Goal: Information Seeking & Learning: Learn about a topic

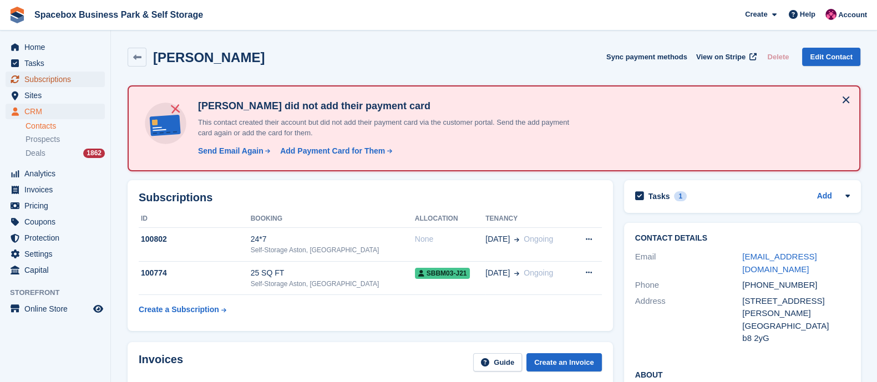
click at [46, 78] on span "Subscriptions" at bounding box center [57, 80] width 67 height 16
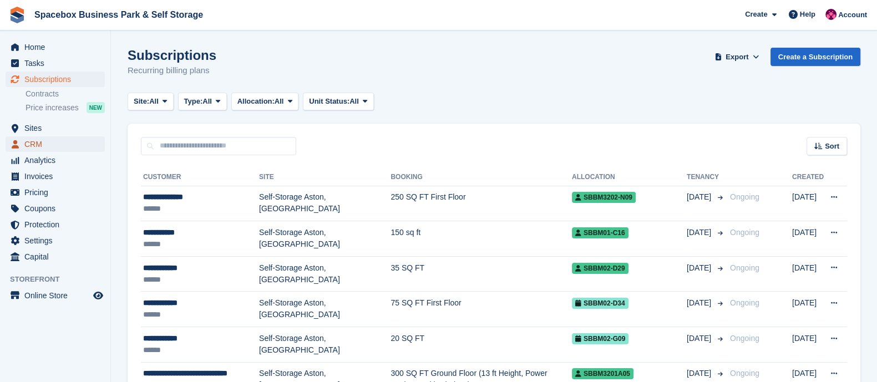
click at [53, 143] on span "CRM" at bounding box center [57, 145] width 67 height 16
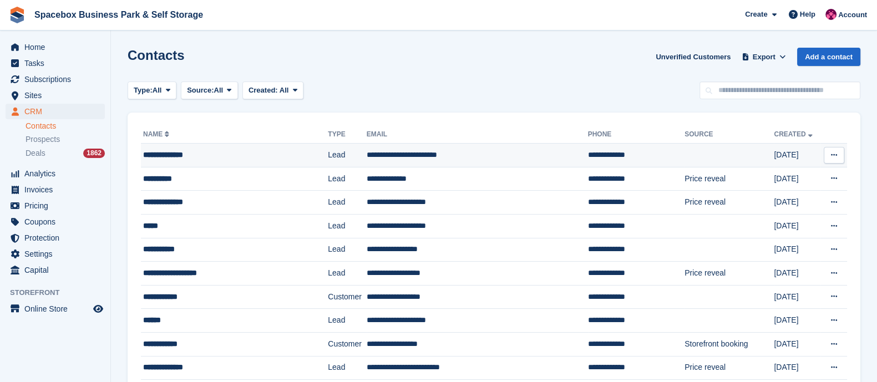
click at [193, 152] on div "**********" at bounding box center [224, 155] width 162 height 12
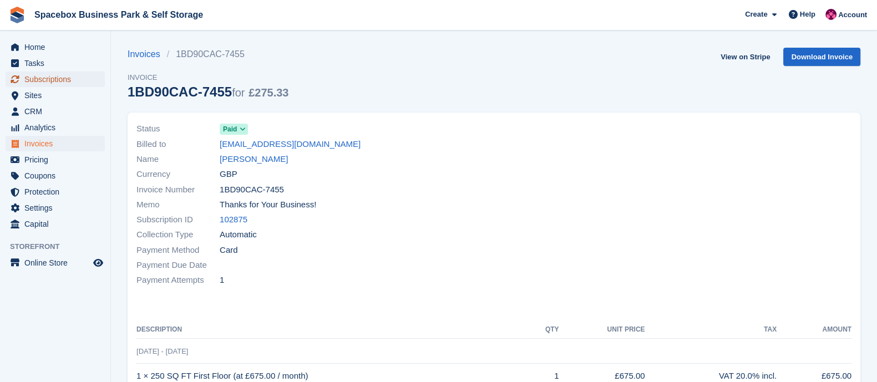
click at [54, 84] on span "Subscriptions" at bounding box center [57, 80] width 67 height 16
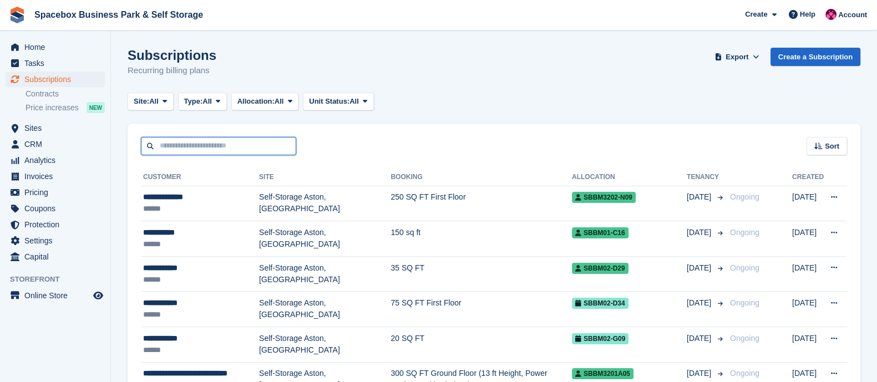
click at [213, 145] on input "text" at bounding box center [218, 146] width 155 height 18
type input "*******"
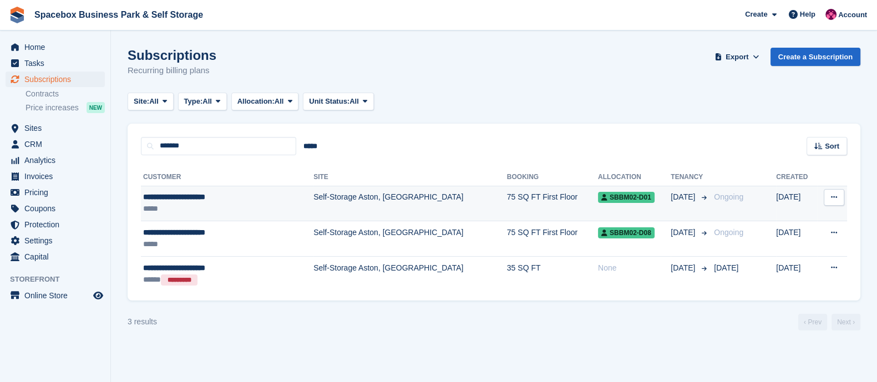
click at [314, 198] on td "Self-Storage Aston, [GEOGRAPHIC_DATA]" at bounding box center [411, 204] width 194 height 36
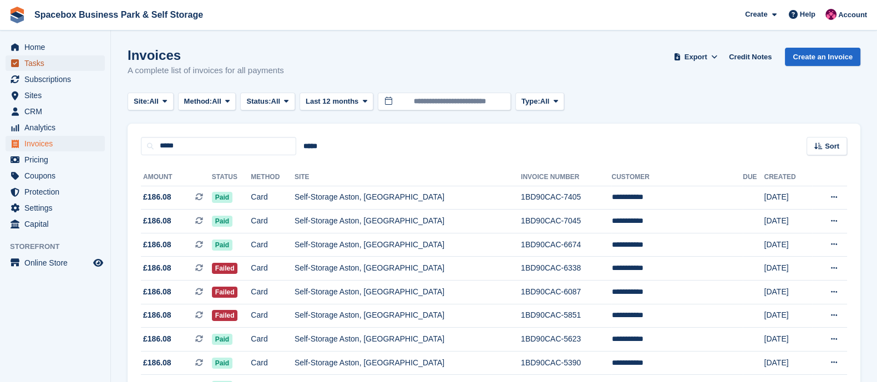
click at [47, 64] on span "Tasks" at bounding box center [57, 64] width 67 height 16
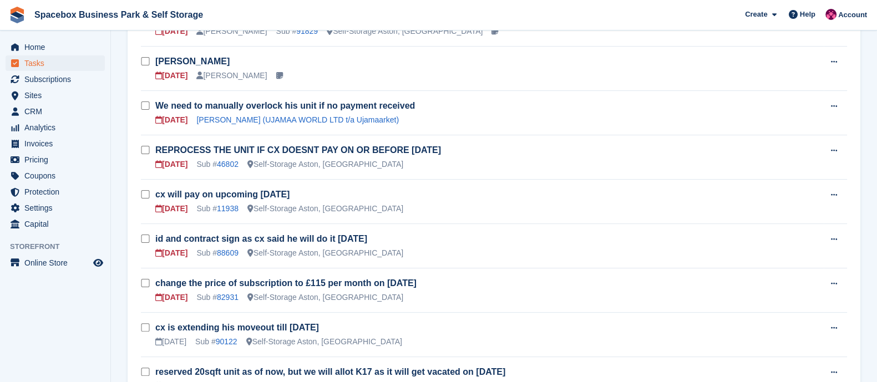
scroll to position [345, 0]
click at [222, 295] on link "82931" at bounding box center [228, 298] width 22 height 9
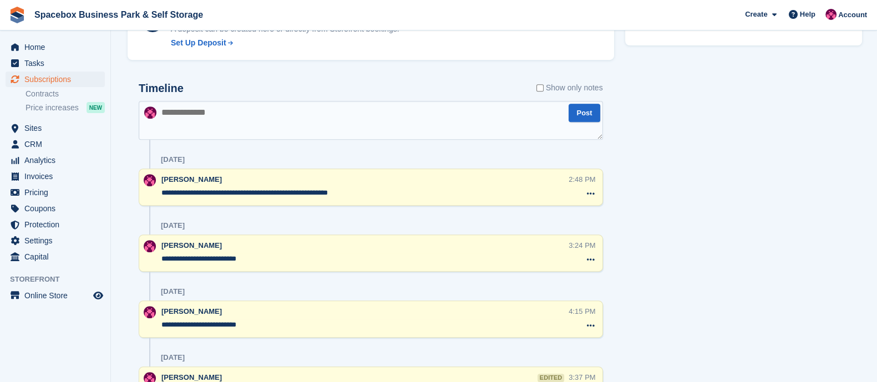
scroll to position [577, 0]
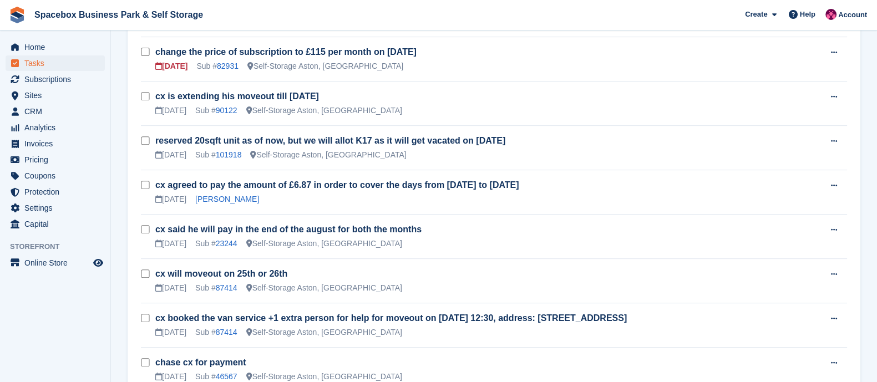
scroll to position [345, 0]
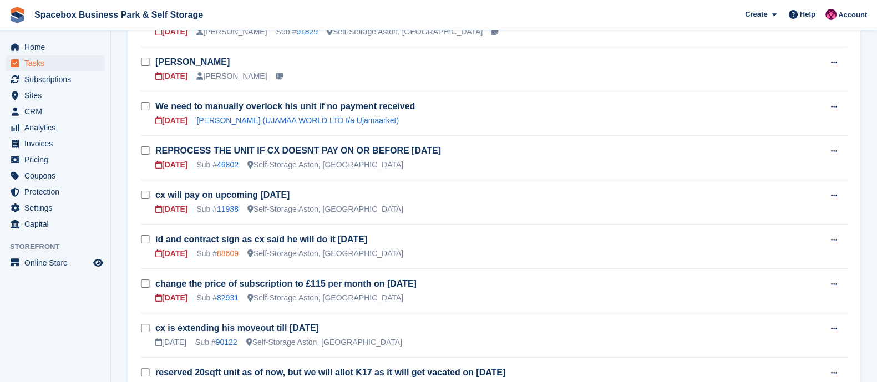
click at [223, 249] on link "88609" at bounding box center [228, 253] width 22 height 9
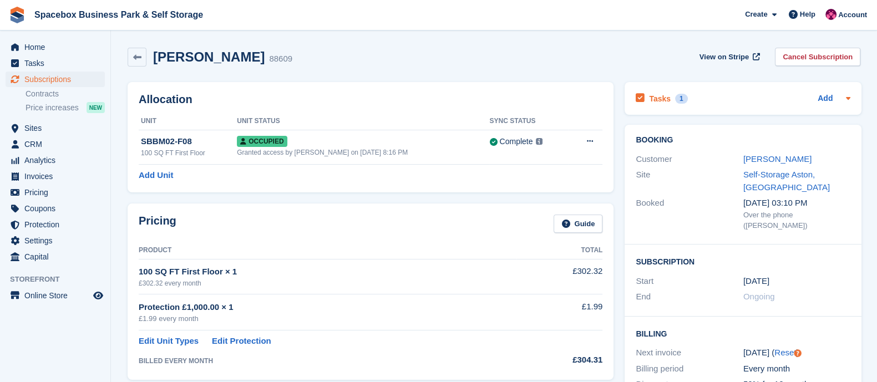
click at [661, 95] on h2 "Tasks" at bounding box center [660, 99] width 22 height 10
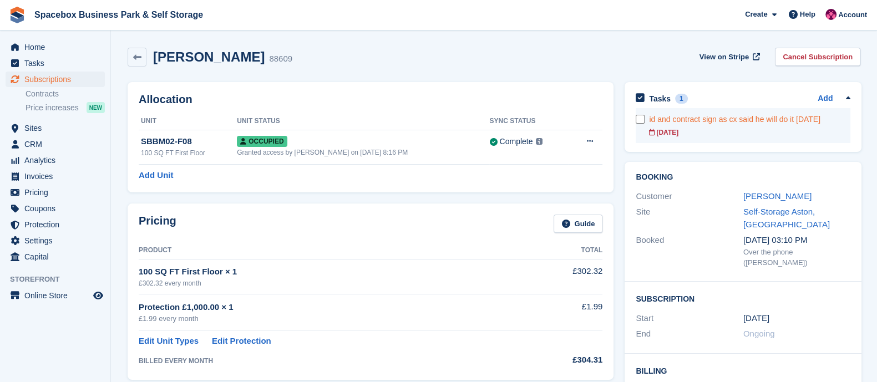
click at [694, 123] on div "id and contract sign as cx said he will do it today" at bounding box center [749, 120] width 201 height 12
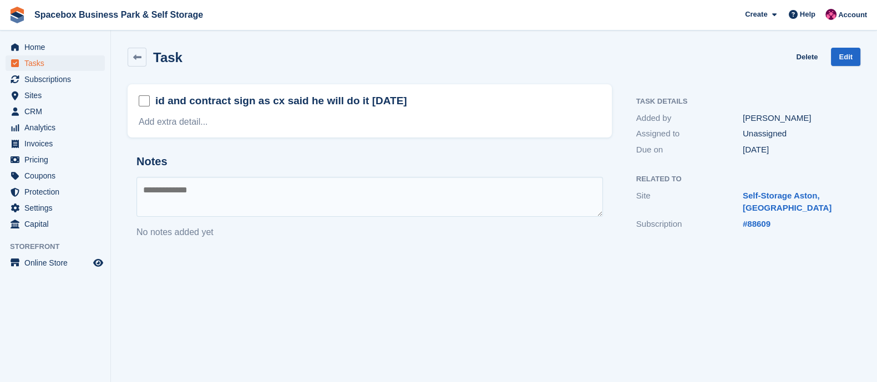
click at [189, 204] on textarea at bounding box center [370, 197] width 467 height 40
type textarea "**********"
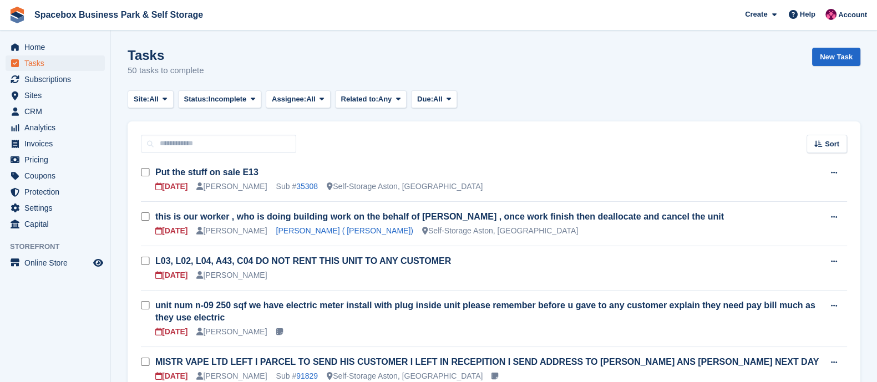
scroll to position [345, 0]
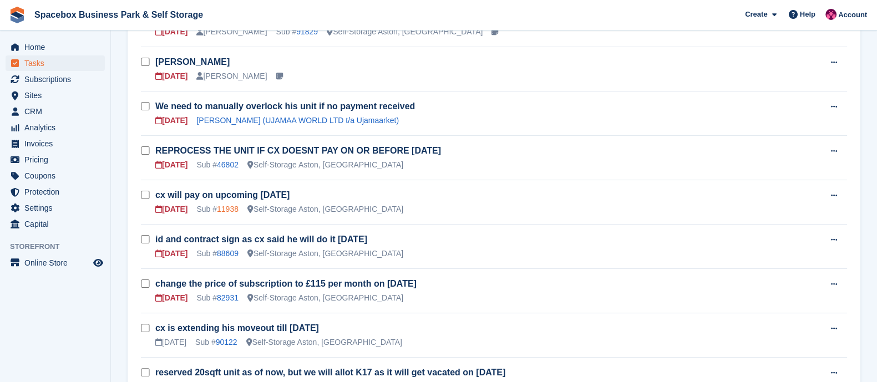
click at [224, 208] on link "11938" at bounding box center [228, 209] width 22 height 9
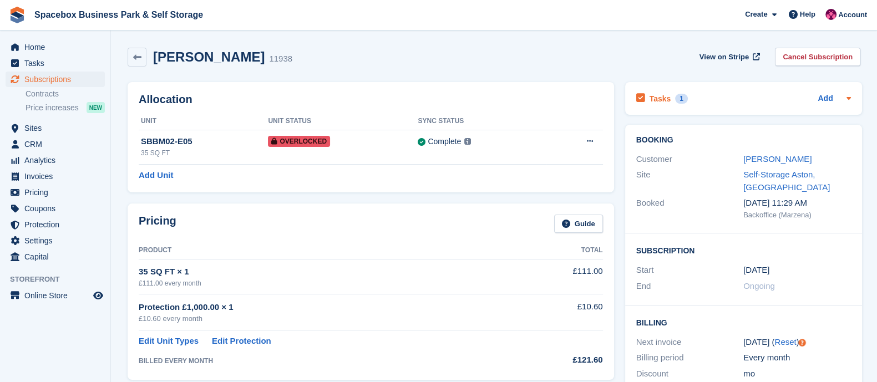
click at [664, 98] on h2 "Tasks" at bounding box center [661, 99] width 22 height 10
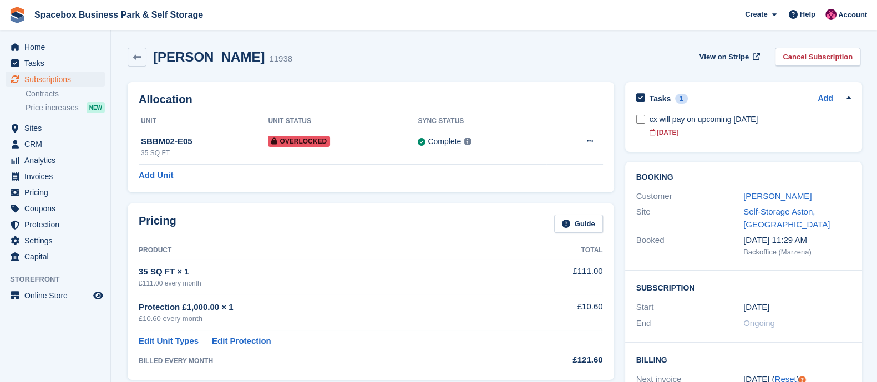
click at [588, 70] on div "ABDURRAHMAN YUSUF 11938 View on Stripe Cancel Subscription" at bounding box center [494, 59] width 744 height 34
click at [771, 199] on link "ABDURRAHMAN YUSUF" at bounding box center [778, 195] width 68 height 9
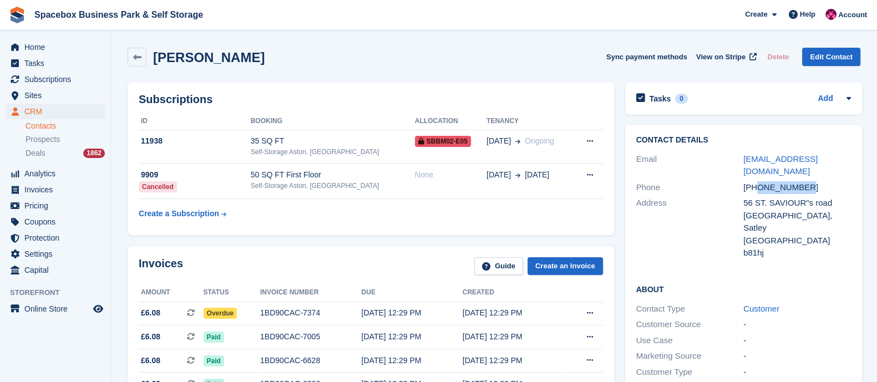
drag, startPoint x: 755, startPoint y: 178, endPoint x: 803, endPoint y: 175, distance: 47.8
click at [803, 181] on div "+447915232930" at bounding box center [798, 187] width 108 height 13
copy div "7915232930"
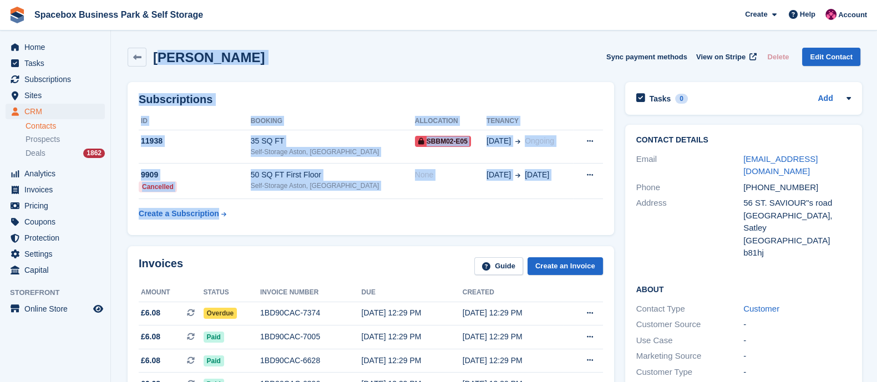
drag, startPoint x: 258, startPoint y: 221, endPoint x: 158, endPoint y: 59, distance: 191.1
click at [330, 51] on div "ABDURRAHMAN YUSUF Sync payment methods View on Stripe Delete Edit Contact" at bounding box center [494, 57] width 733 height 19
drag, startPoint x: 153, startPoint y: 57, endPoint x: 235, endPoint y: 214, distance: 177.5
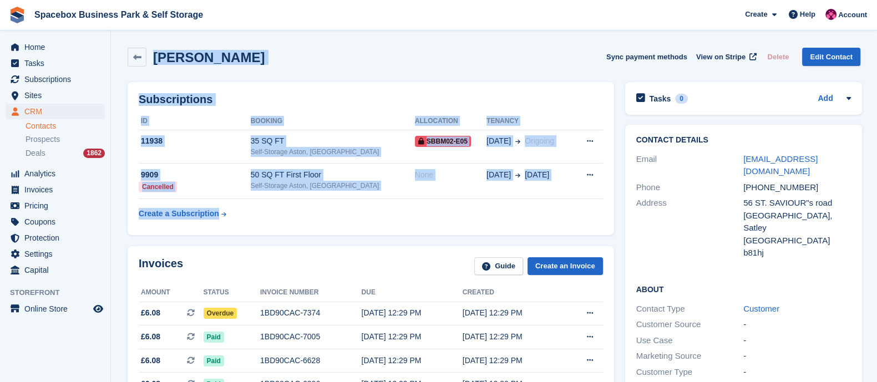
click at [235, 214] on td "Create a Subscription" at bounding box center [195, 211] width 112 height 25
drag, startPoint x: 232, startPoint y: 216, endPoint x: 157, endPoint y: 51, distance: 181.6
click at [155, 57] on h2 "ABDURRAHMAN YUSUF" at bounding box center [209, 57] width 112 height 15
drag, startPoint x: 155, startPoint y: 57, endPoint x: 231, endPoint y: 212, distance: 173.0
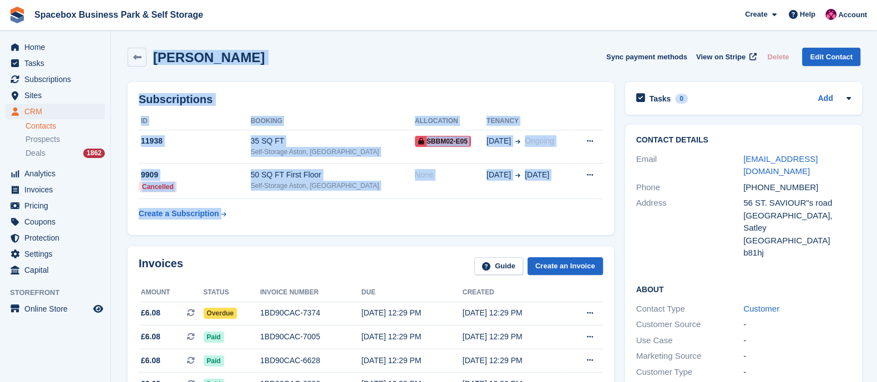
click at [231, 212] on td "Create a Subscription" at bounding box center [195, 211] width 112 height 25
drag, startPoint x: 231, startPoint y: 212, endPoint x: 153, endPoint y: 65, distance: 166.3
click at [345, 56] on div "ABDURRAHMAN YUSUF Sync payment methods View on Stripe Delete Edit Contact" at bounding box center [494, 57] width 733 height 19
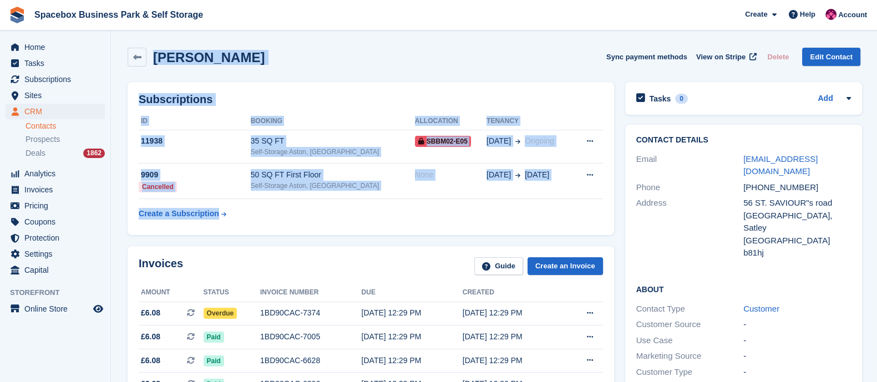
drag, startPoint x: 153, startPoint y: 63, endPoint x: 231, endPoint y: 212, distance: 167.8
click at [231, 212] on td "Create a Subscription" at bounding box center [195, 211] width 112 height 25
drag, startPoint x: 231, startPoint y: 212, endPoint x: 153, endPoint y: 67, distance: 165.1
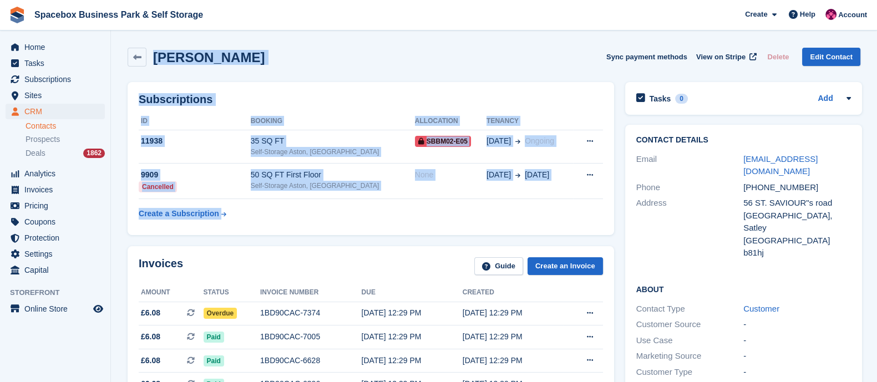
click at [341, 61] on div "ABDURRAHMAN YUSUF Sync payment methods View on Stripe Delete Edit Contact" at bounding box center [494, 57] width 733 height 19
drag, startPoint x: 155, startPoint y: 59, endPoint x: 230, endPoint y: 224, distance: 180.8
click at [230, 224] on td "Create a Subscription" at bounding box center [195, 211] width 112 height 25
drag, startPoint x: 230, startPoint y: 224, endPoint x: 158, endPoint y: 67, distance: 173.1
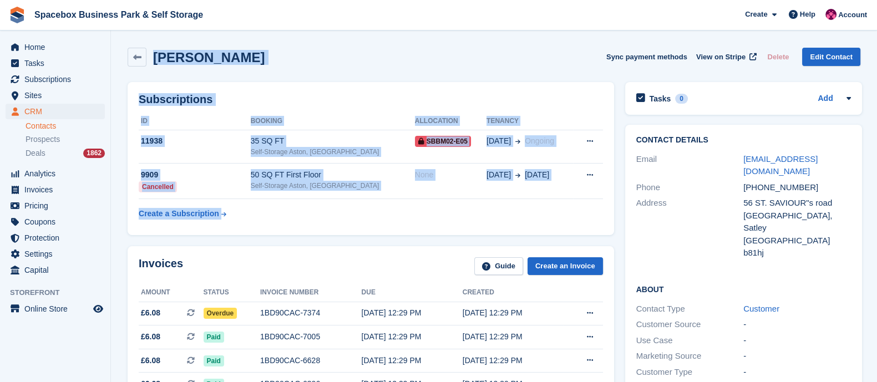
click at [339, 49] on div "ABDURRAHMAN YUSUF Sync payment methods View on Stripe Delete Edit Contact" at bounding box center [494, 57] width 733 height 19
drag, startPoint x: 154, startPoint y: 57, endPoint x: 228, endPoint y: 223, distance: 181.9
click at [228, 223] on td "Create a Subscription" at bounding box center [195, 211] width 112 height 25
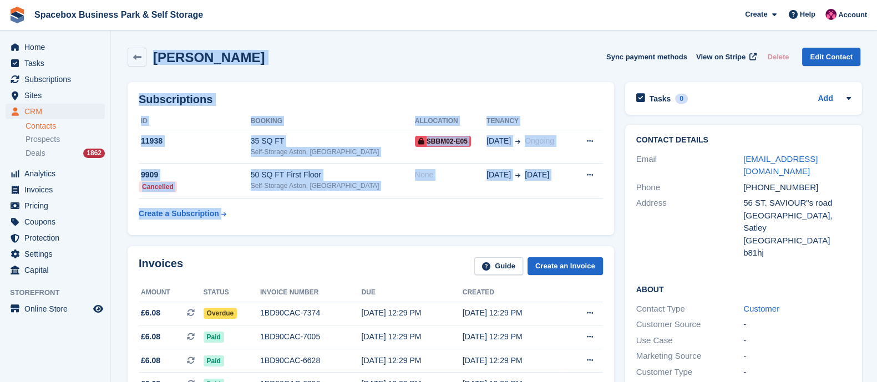
drag, startPoint x: 228, startPoint y: 223, endPoint x: 158, endPoint y: 61, distance: 176.2
click at [373, 43] on div "ABDURRAHMAN YUSUF Sync payment methods View on Stripe Delete Edit Contact" at bounding box center [494, 59] width 744 height 34
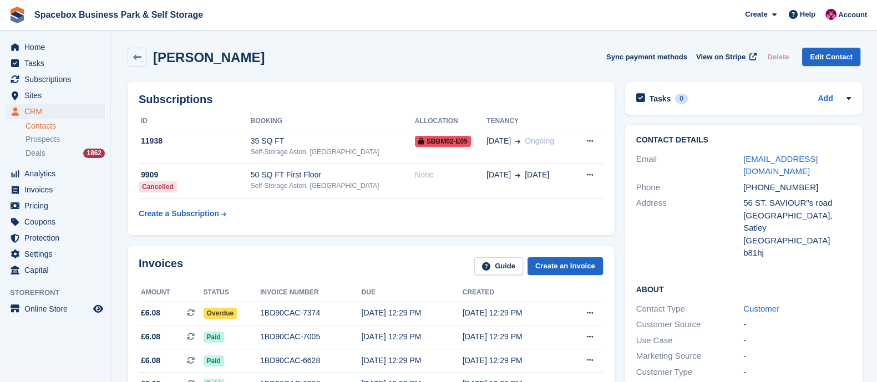
click at [235, 218] on td "Create a Subscription" at bounding box center [195, 211] width 112 height 25
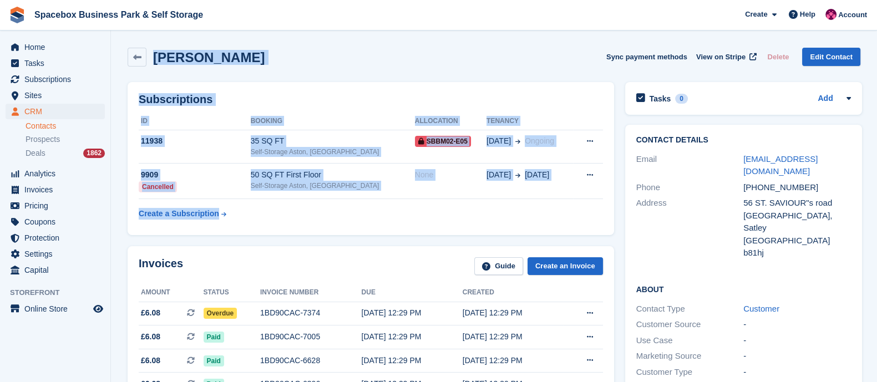
drag, startPoint x: 235, startPoint y: 218, endPoint x: 153, endPoint y: 62, distance: 176.0
click at [327, 47] on div "ABDURRAHMAN YUSUF Sync payment methods View on Stripe Delete Edit Contact" at bounding box center [494, 59] width 744 height 34
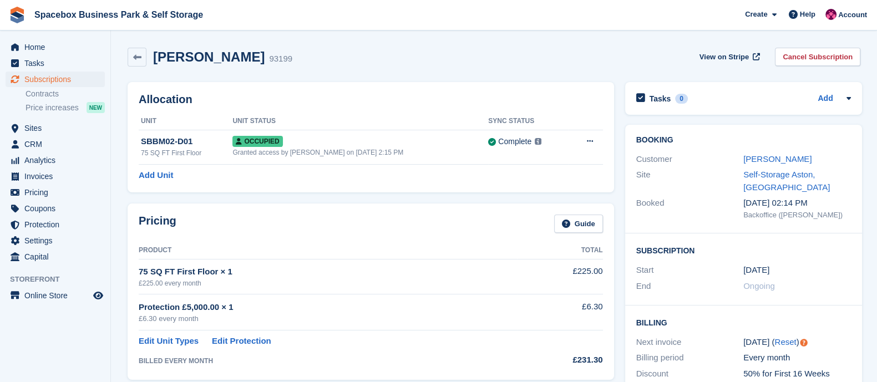
scroll to position [28, 0]
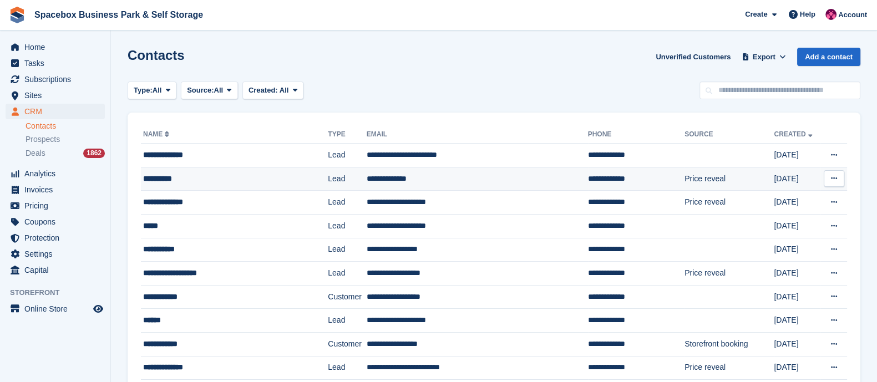
click at [185, 180] on div "**********" at bounding box center [224, 179] width 162 height 12
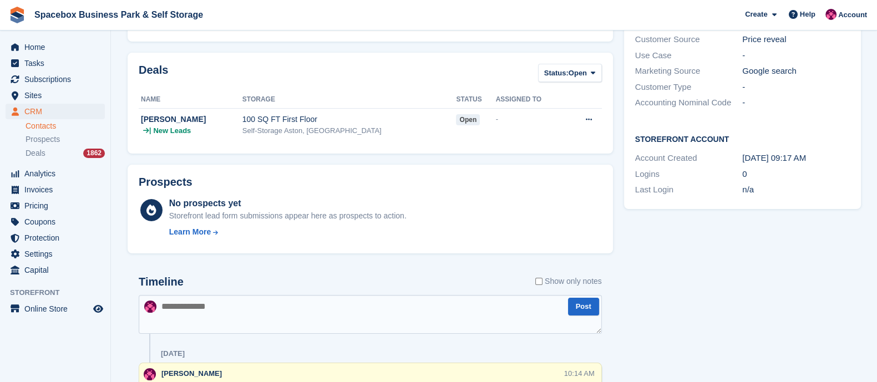
scroll to position [371, 0]
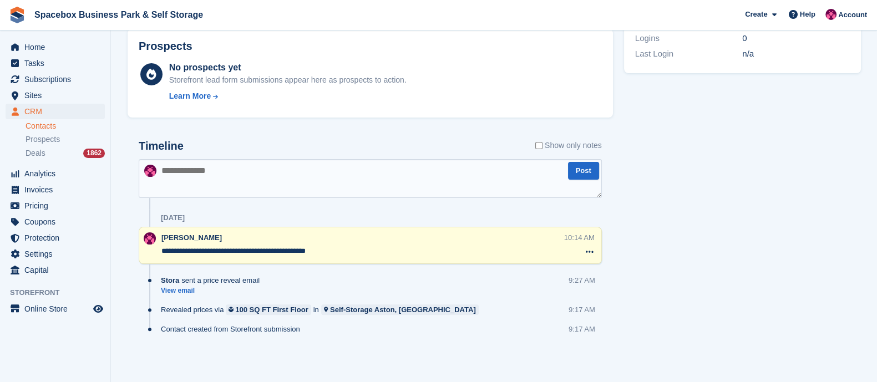
click at [258, 194] on textarea at bounding box center [370, 178] width 463 height 39
click at [346, 195] on textarea at bounding box center [370, 178] width 463 height 39
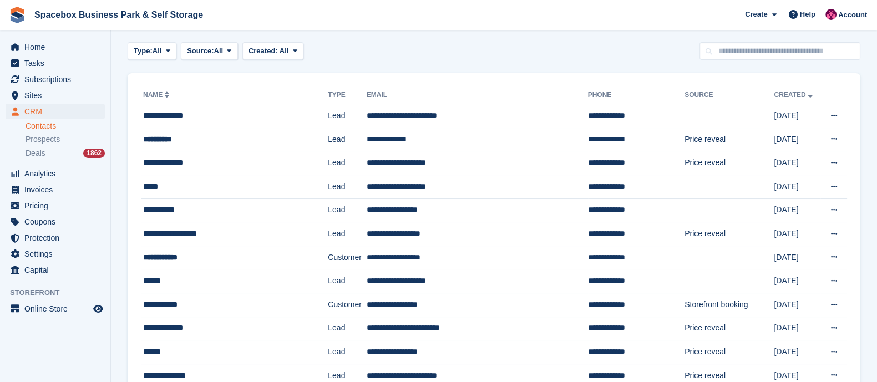
scroll to position [40, 0]
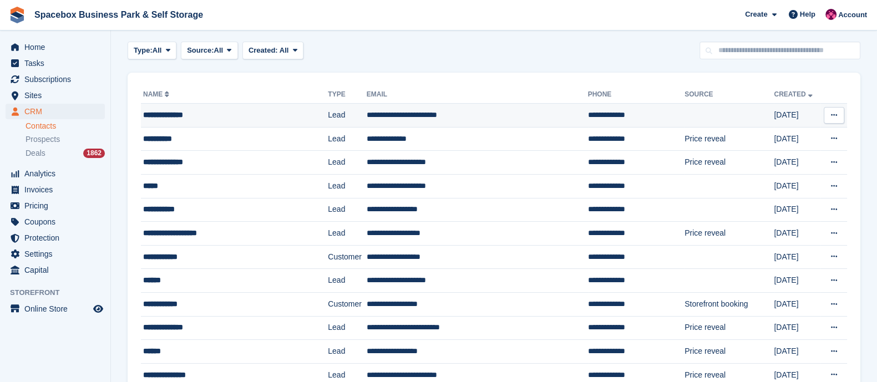
click at [187, 113] on div "**********" at bounding box center [224, 115] width 162 height 12
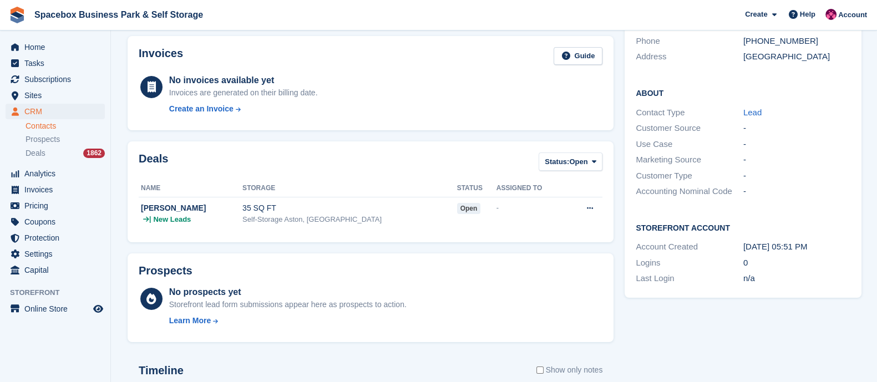
scroll to position [322, 0]
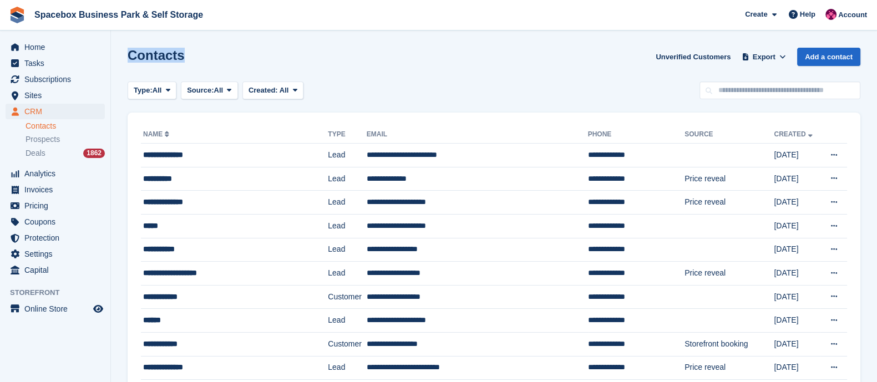
drag, startPoint x: 124, startPoint y: 61, endPoint x: 231, endPoint y: 60, distance: 106.6
click at [231, 60] on div "Contacts Unverified Customers Export Export Contacts Export a CSV of all Contac…" at bounding box center [494, 64] width 733 height 32
drag, startPoint x: 180, startPoint y: 63, endPoint x: 137, endPoint y: 62, distance: 43.3
click at [137, 62] on div "Contacts Unverified Customers Export Export Contacts Export a CSV of all Contac…" at bounding box center [494, 64] width 733 height 32
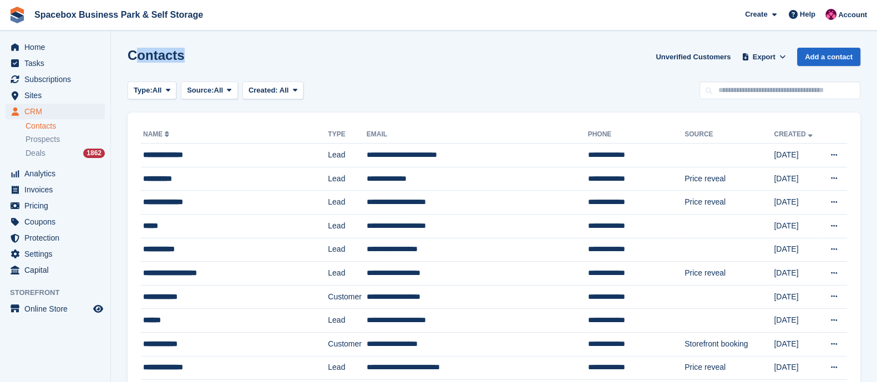
click at [132, 57] on h1 "Contacts" at bounding box center [156, 55] width 57 height 15
drag, startPoint x: 129, startPoint y: 57, endPoint x: 216, endPoint y: 52, distance: 87.3
click at [216, 52] on div "Contacts Unverified Customers Export Export Contacts Export a CSV of all Contac…" at bounding box center [494, 64] width 733 height 32
drag, startPoint x: 191, startPoint y: 55, endPoint x: 133, endPoint y: 57, distance: 58.3
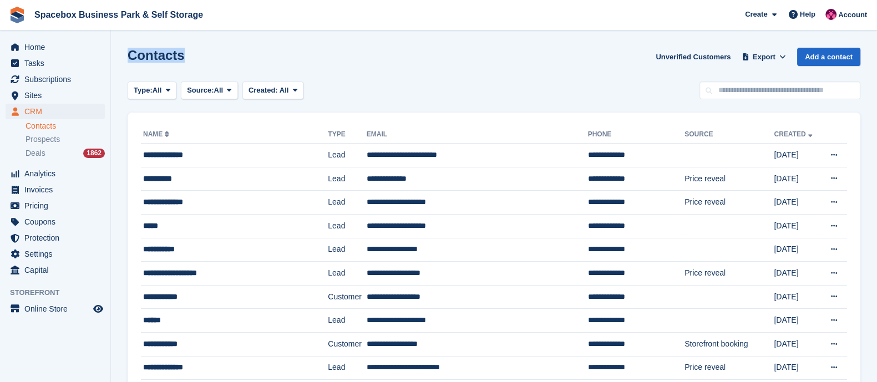
click at [133, 57] on div "Contacts Unverified Customers Export Export Contacts Export a CSV of all Contac…" at bounding box center [494, 64] width 733 height 32
click at [130, 57] on h1 "Contacts" at bounding box center [156, 55] width 57 height 15
drag, startPoint x: 130, startPoint y: 57, endPoint x: 193, endPoint y: 54, distance: 62.3
click at [193, 54] on div "Contacts Unverified Customers Export Export Contacts Export a CSV of all Contac…" at bounding box center [494, 64] width 733 height 32
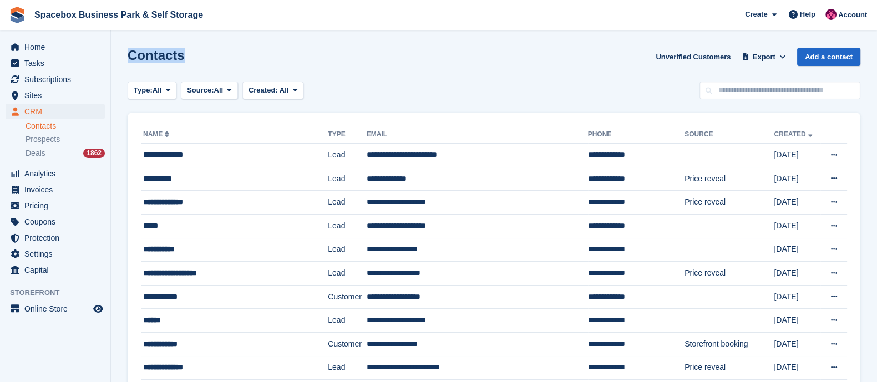
drag, startPoint x: 180, startPoint y: 56, endPoint x: 125, endPoint y: 58, distance: 55.0
click at [189, 54] on div "Contacts Unverified Customers Export Export Contacts Export a CSV of all Contac…" at bounding box center [494, 64] width 733 height 32
drag, startPoint x: 185, startPoint y: 55, endPoint x: 124, endPoint y: 56, distance: 61.1
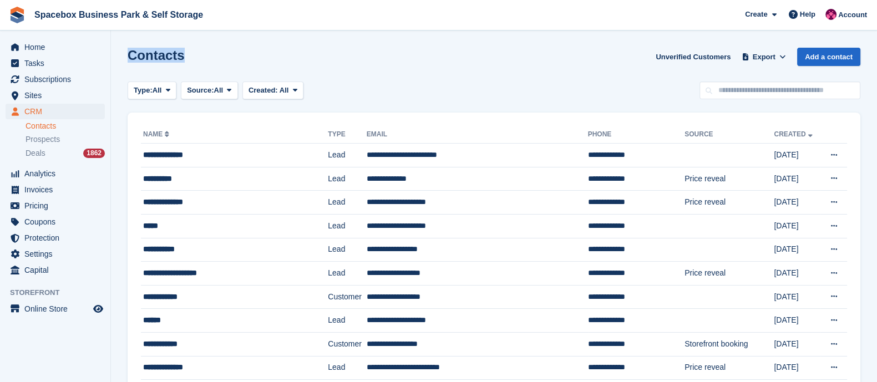
click at [203, 57] on div "Contacts Unverified Customers Export Export Contacts Export a CSV of all Contac…" at bounding box center [494, 64] width 733 height 32
drag, startPoint x: 189, startPoint y: 59, endPoint x: 111, endPoint y: 51, distance: 78.1
drag, startPoint x: 183, startPoint y: 62, endPoint x: 128, endPoint y: 57, distance: 55.2
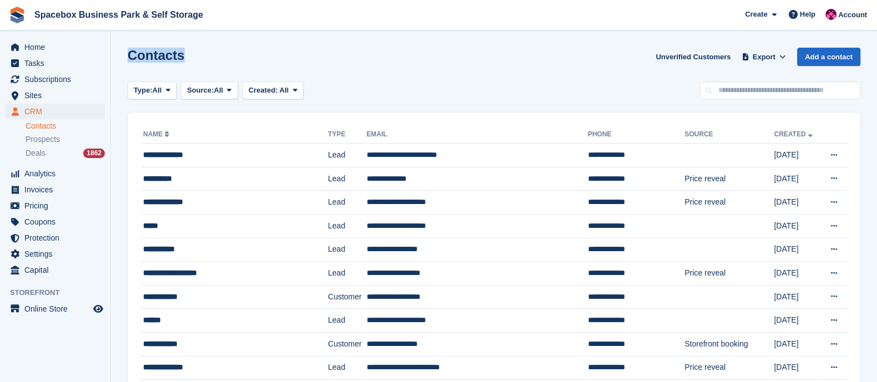
click at [128, 57] on div "Contacts Unverified Customers Export Export Contacts Export a CSV of all Contac…" at bounding box center [494, 64] width 733 height 32
click at [214, 55] on div "Contacts Unverified Customers Export Export Contacts Export a CSV of all Contac…" at bounding box center [494, 64] width 733 height 32
drag, startPoint x: 180, startPoint y: 59, endPoint x: 127, endPoint y: 54, distance: 53.0
click at [208, 54] on div "Contacts Unverified Customers Export Export Contacts Export a CSV of all Contac…" at bounding box center [494, 64] width 733 height 32
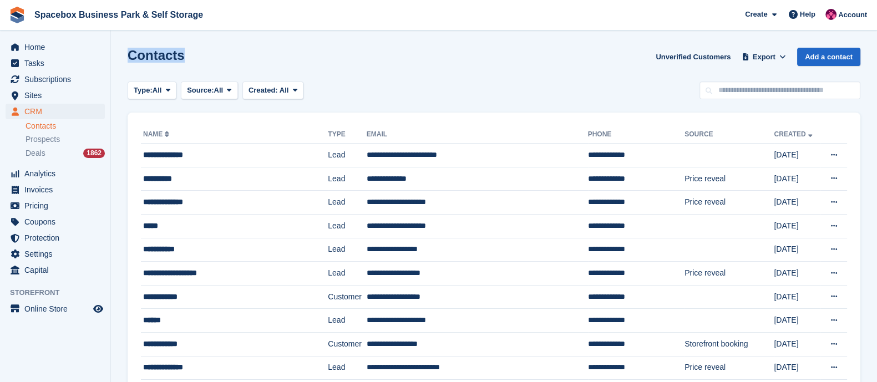
drag, startPoint x: 192, startPoint y: 57, endPoint x: 123, endPoint y: 55, distance: 69.4
click at [216, 59] on div "Contacts Unverified Customers Export Export Contacts Export a CSV of all Contac…" at bounding box center [494, 64] width 733 height 32
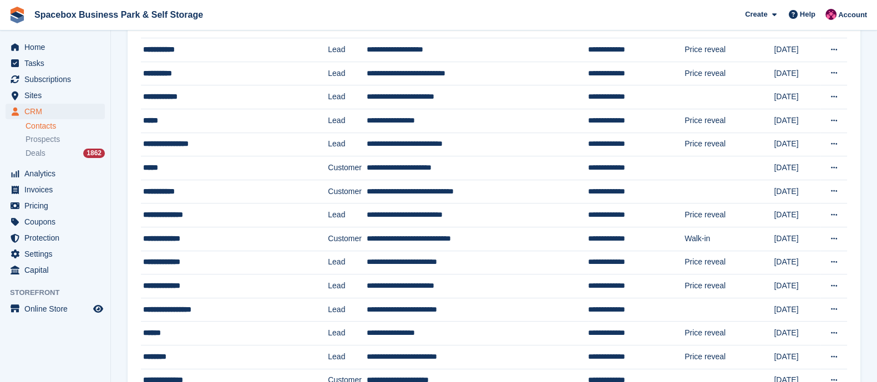
scroll to position [993, 0]
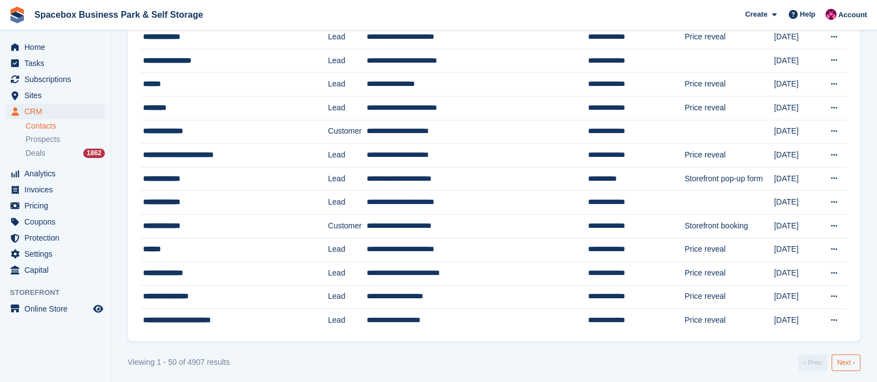
click at [850, 356] on link "Next ›" at bounding box center [846, 363] width 29 height 17
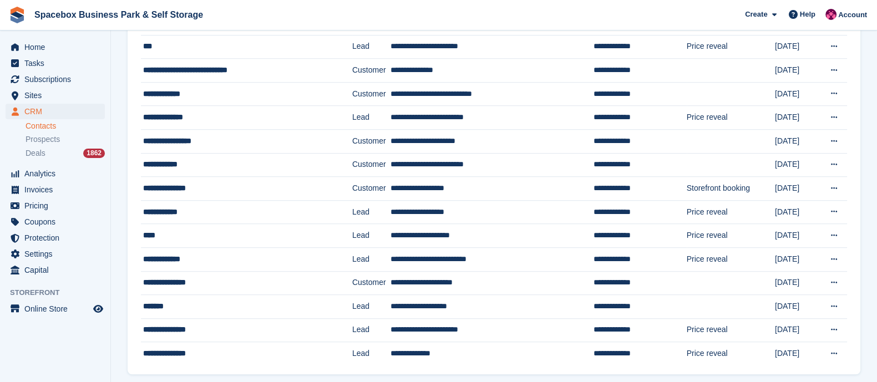
scroll to position [993, 0]
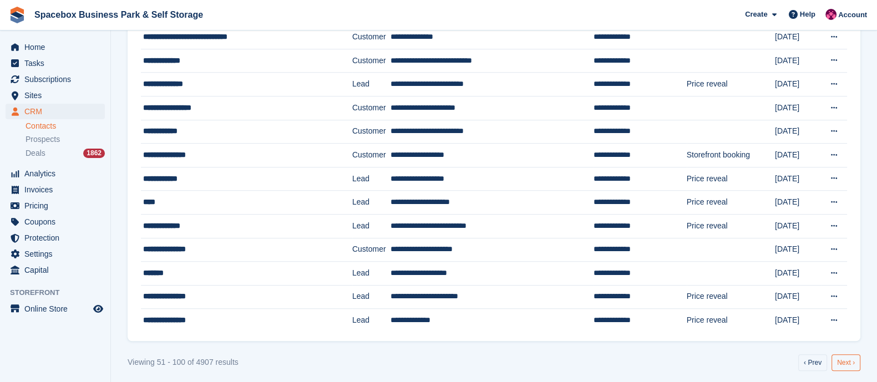
click at [841, 357] on link "Next ›" at bounding box center [846, 363] width 29 height 17
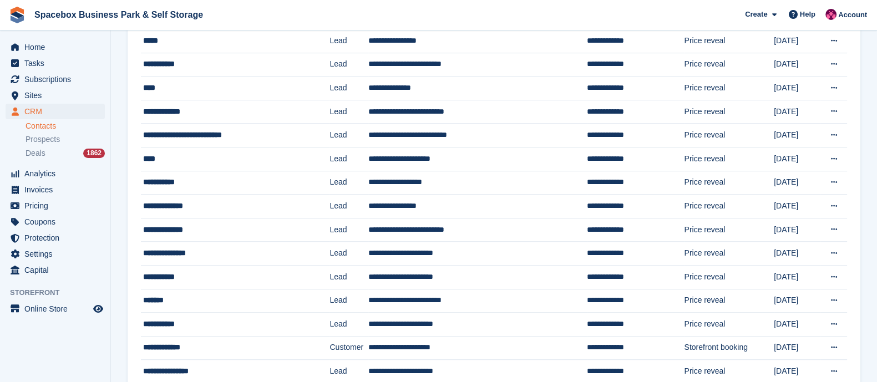
scroll to position [993, 0]
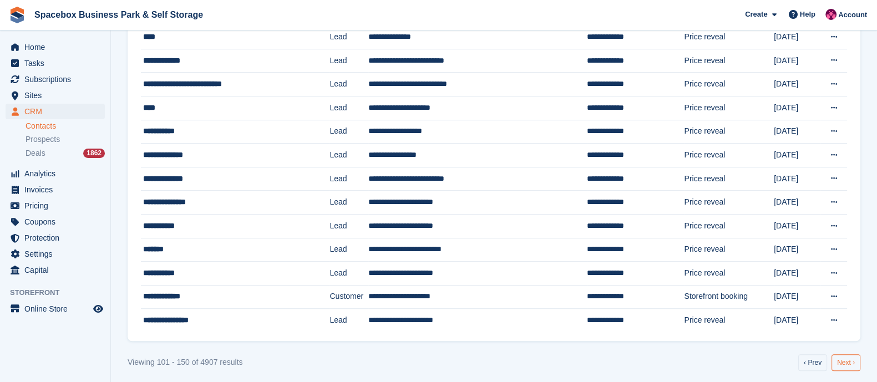
click at [848, 359] on link "Next ›" at bounding box center [846, 363] width 29 height 17
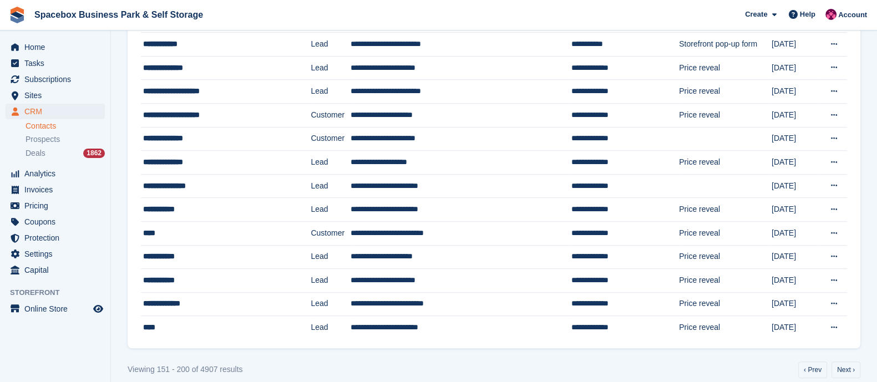
scroll to position [993, 0]
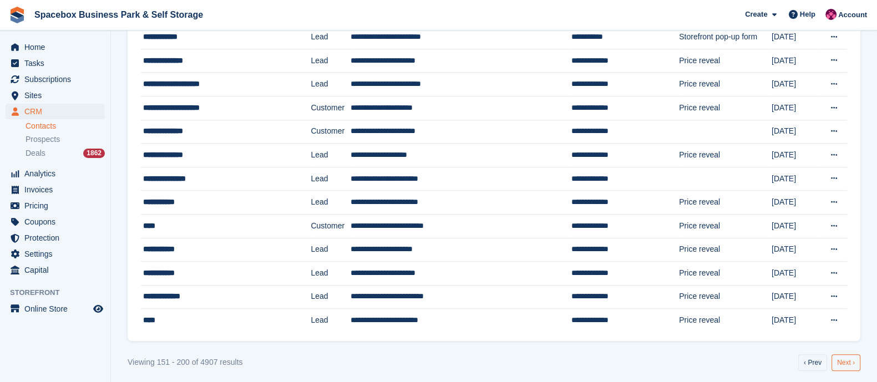
click at [855, 355] on link "Next ›" at bounding box center [846, 363] width 29 height 17
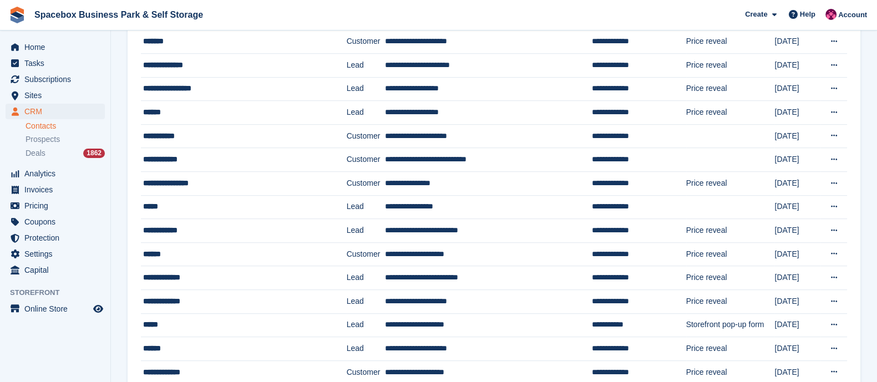
scroll to position [993, 0]
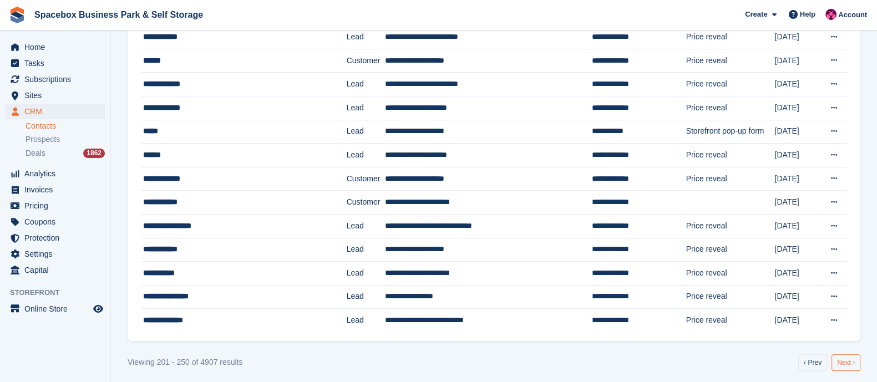
click at [846, 362] on link "Next ›" at bounding box center [846, 363] width 29 height 17
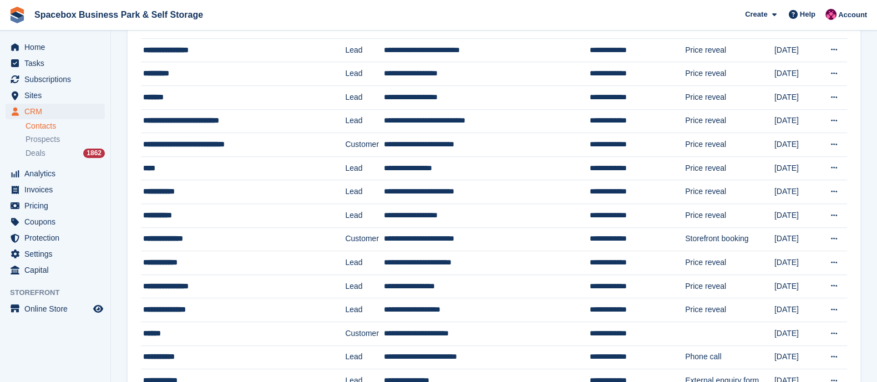
scroll to position [993, 0]
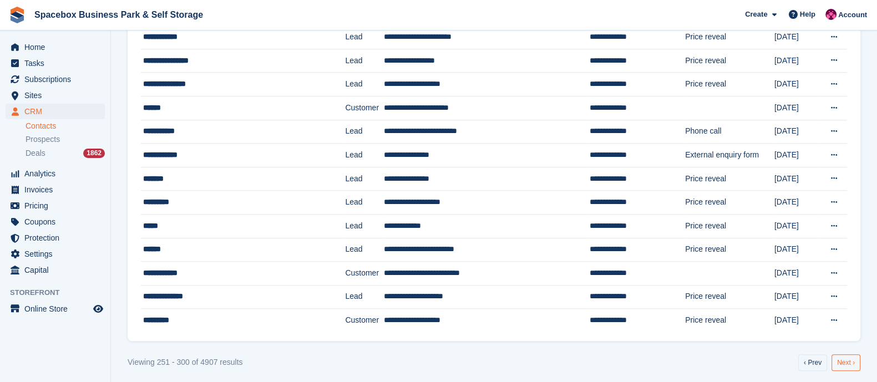
click at [841, 356] on link "Next ›" at bounding box center [846, 363] width 29 height 17
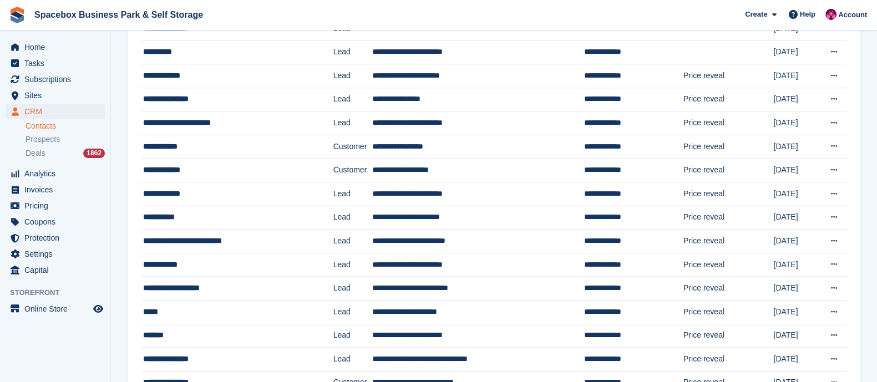
scroll to position [993, 0]
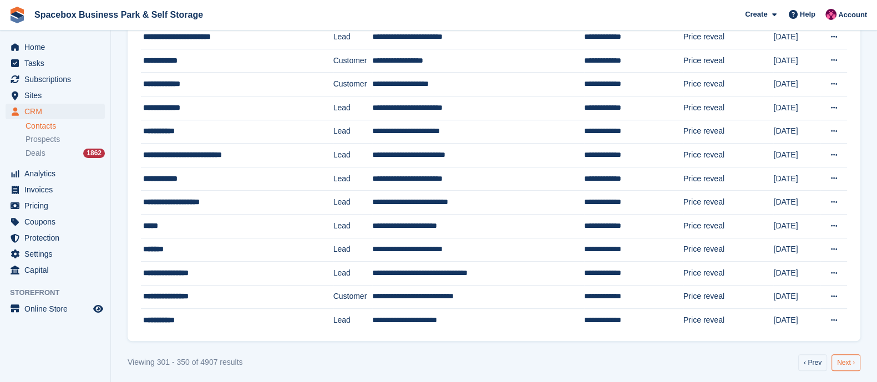
click at [841, 358] on link "Next ›" at bounding box center [846, 363] width 29 height 17
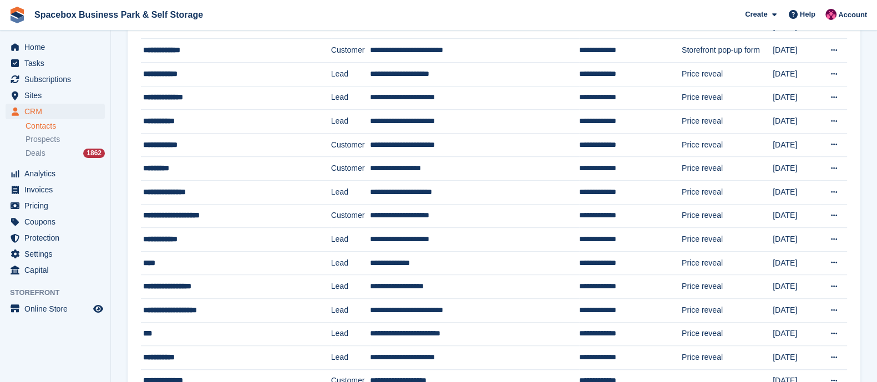
scroll to position [993, 0]
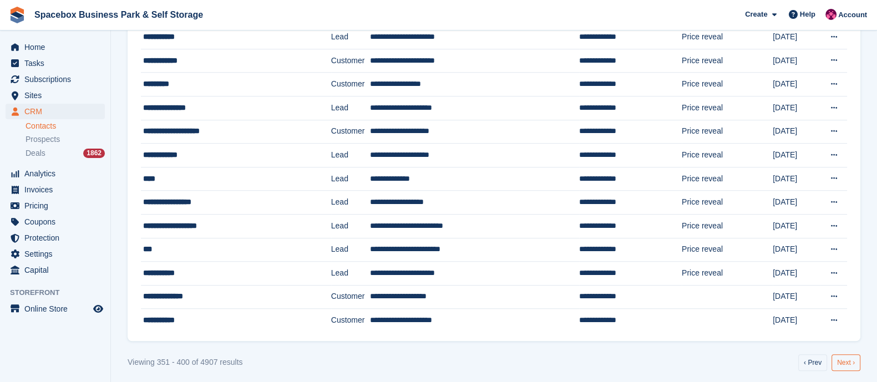
click at [844, 364] on link "Next ›" at bounding box center [846, 363] width 29 height 17
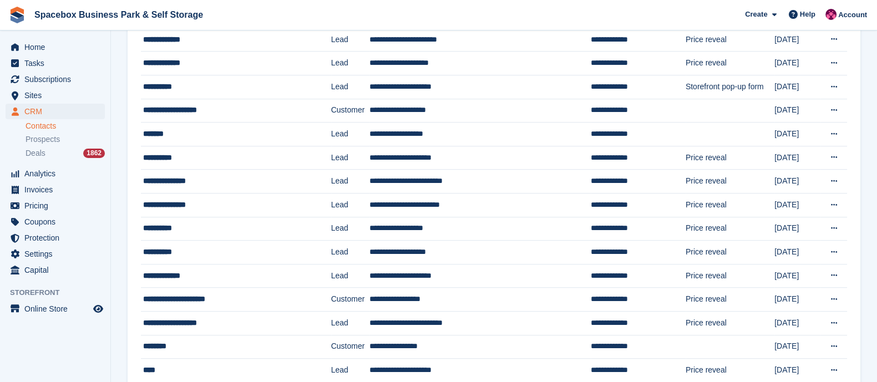
scroll to position [993, 0]
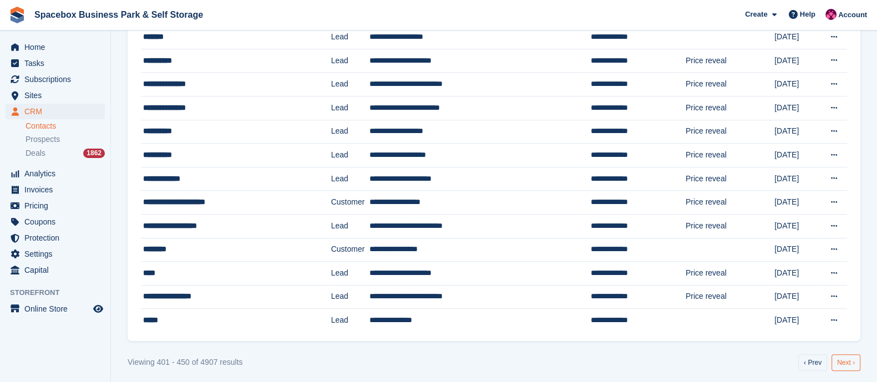
click at [854, 361] on link "Next ›" at bounding box center [846, 363] width 29 height 17
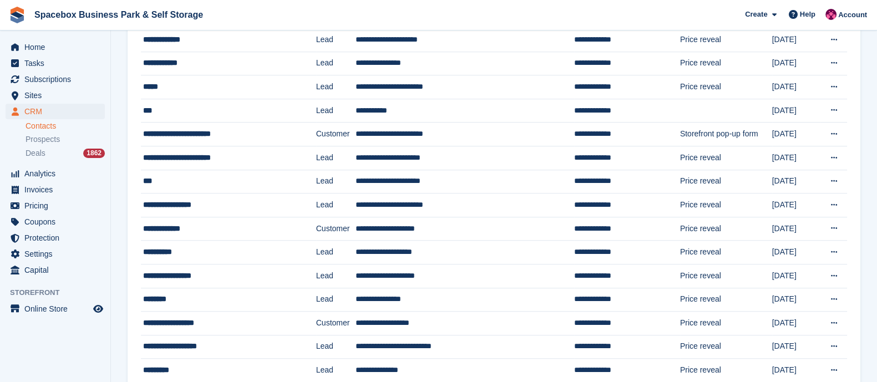
scroll to position [993, 0]
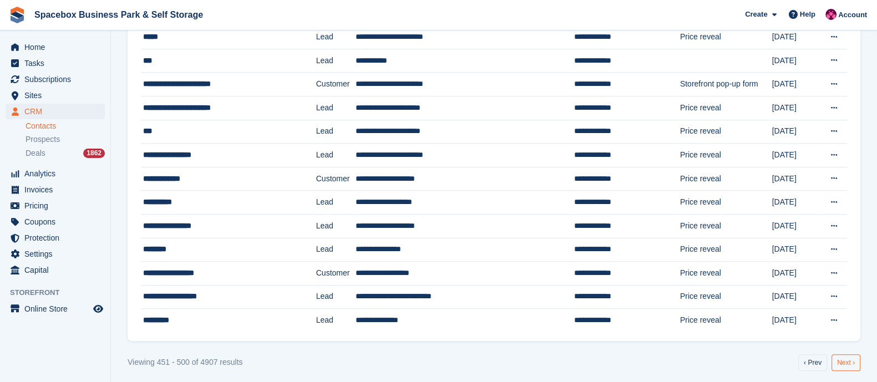
click at [843, 365] on link "Next ›" at bounding box center [846, 363] width 29 height 17
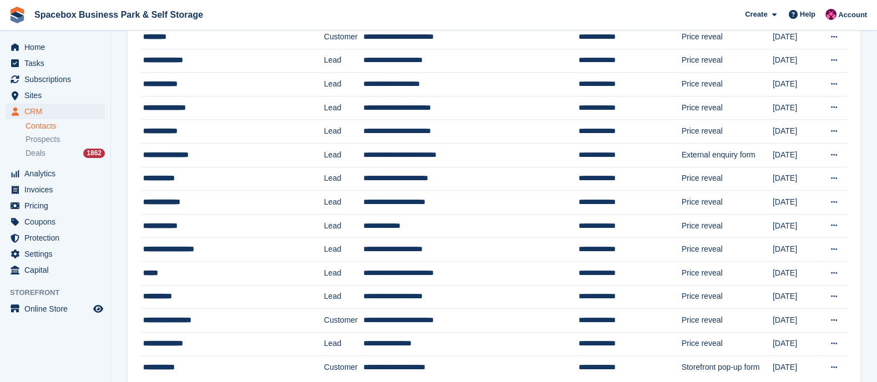
scroll to position [993, 0]
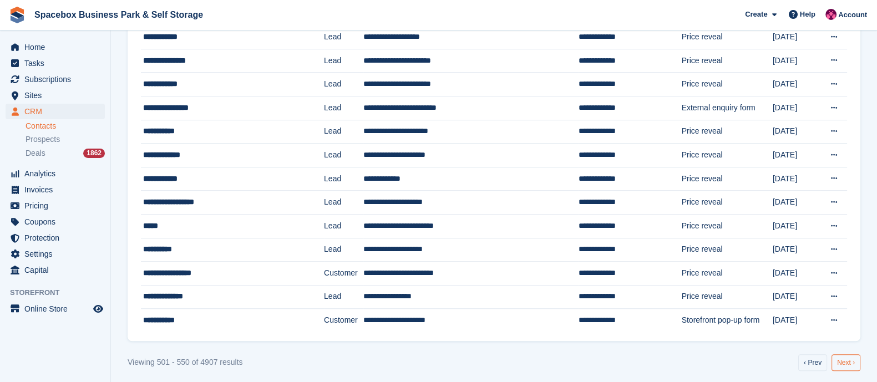
click at [843, 361] on link "Next ›" at bounding box center [846, 363] width 29 height 17
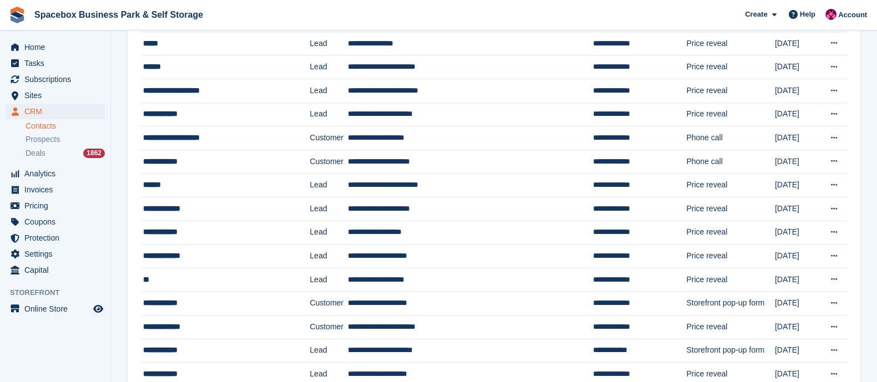
scroll to position [993, 0]
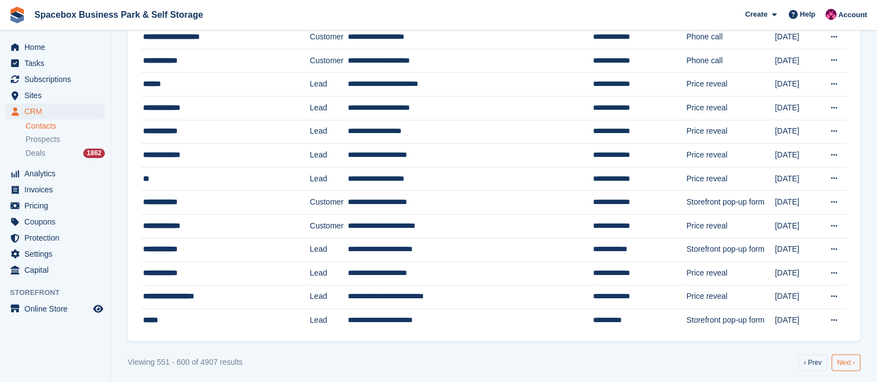
click at [856, 355] on link "Next ›" at bounding box center [846, 363] width 29 height 17
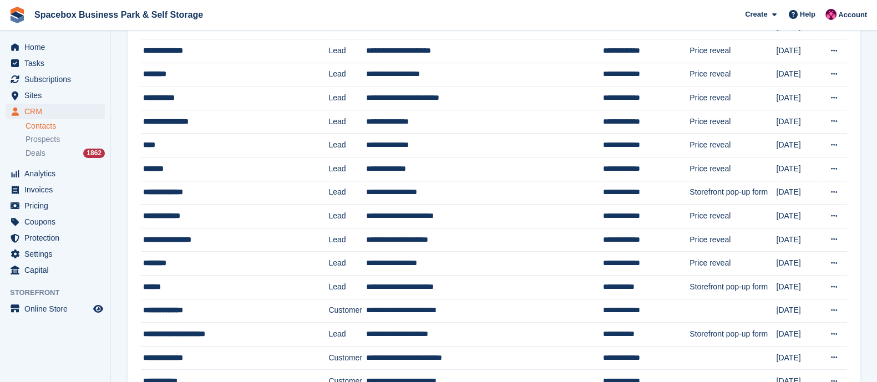
scroll to position [993, 0]
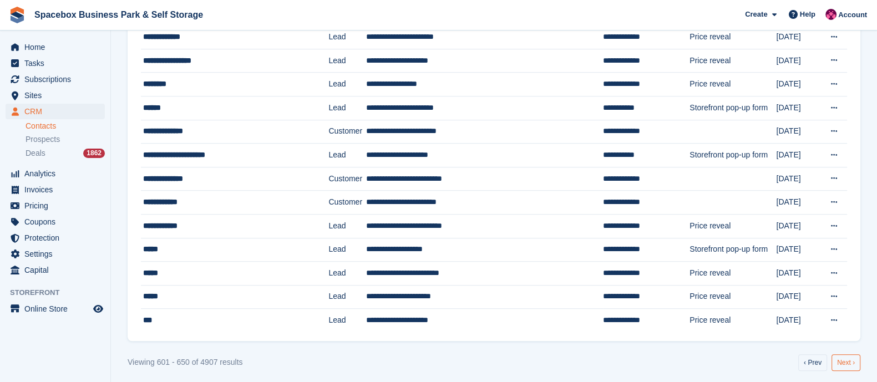
click at [847, 355] on link "Next ›" at bounding box center [846, 363] width 29 height 17
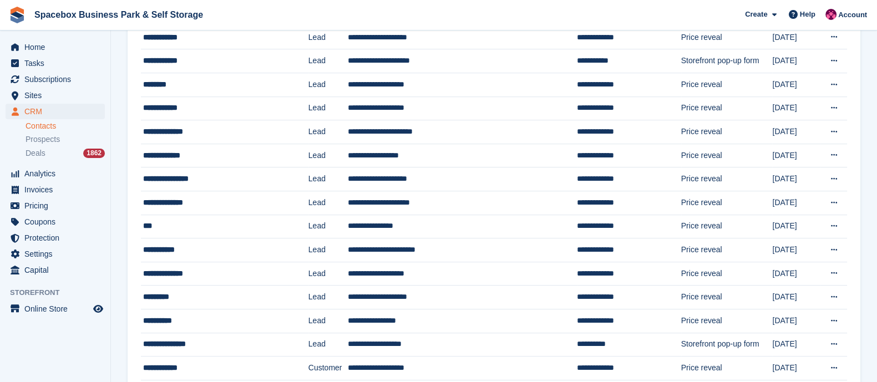
scroll to position [993, 0]
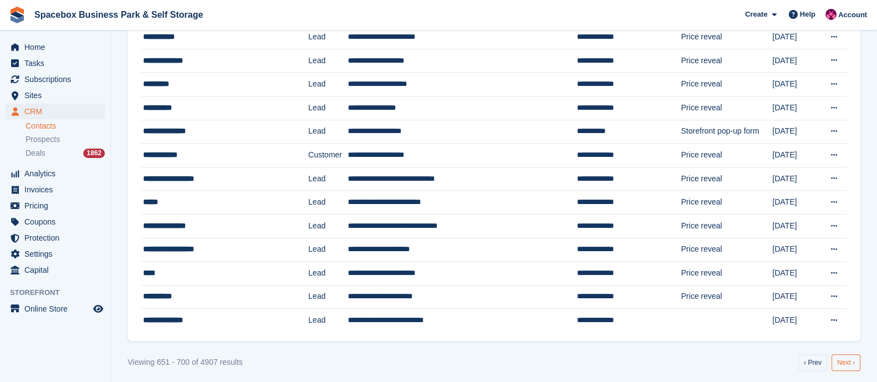
click at [844, 357] on link "Next ›" at bounding box center [846, 363] width 29 height 17
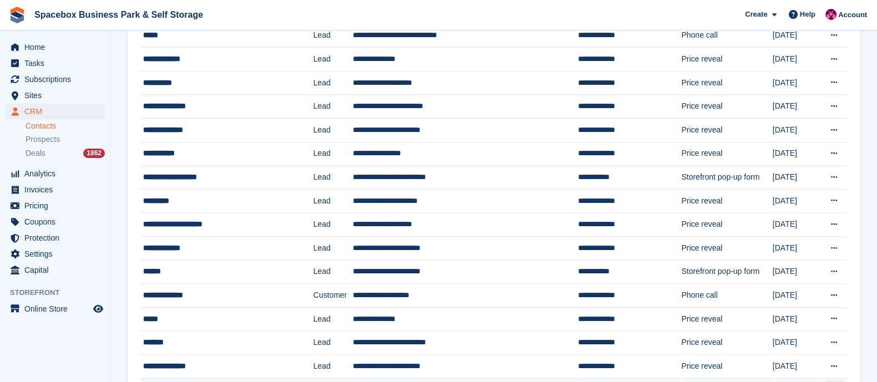
scroll to position [993, 0]
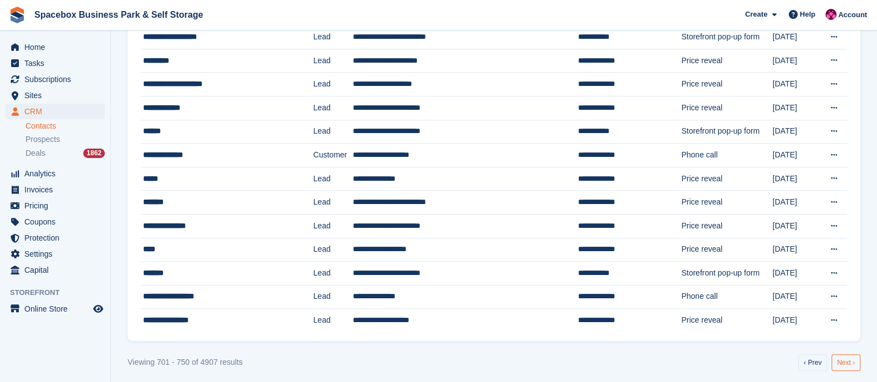
click at [839, 355] on link "Next ›" at bounding box center [846, 363] width 29 height 17
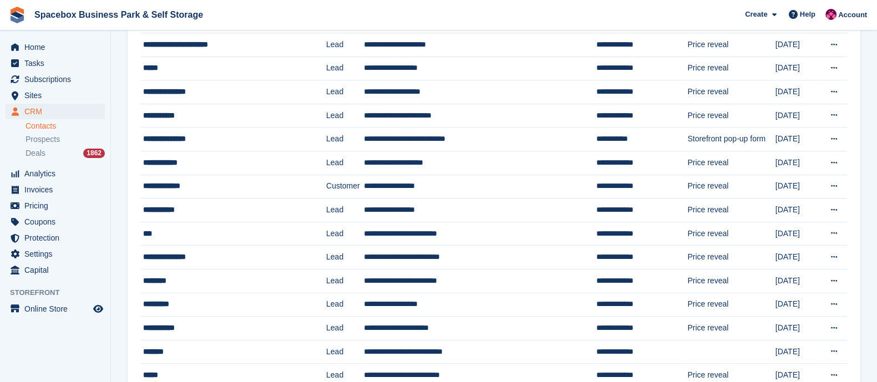
scroll to position [657, 0]
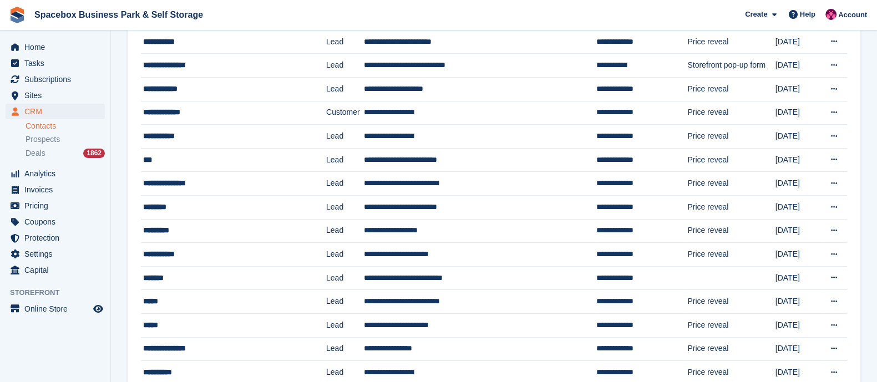
drag, startPoint x: 136, startPoint y: 278, endPoint x: 128, endPoint y: 178, distance: 100.2
click at [128, 178] on div "**********" at bounding box center [494, 67] width 733 height 1222
